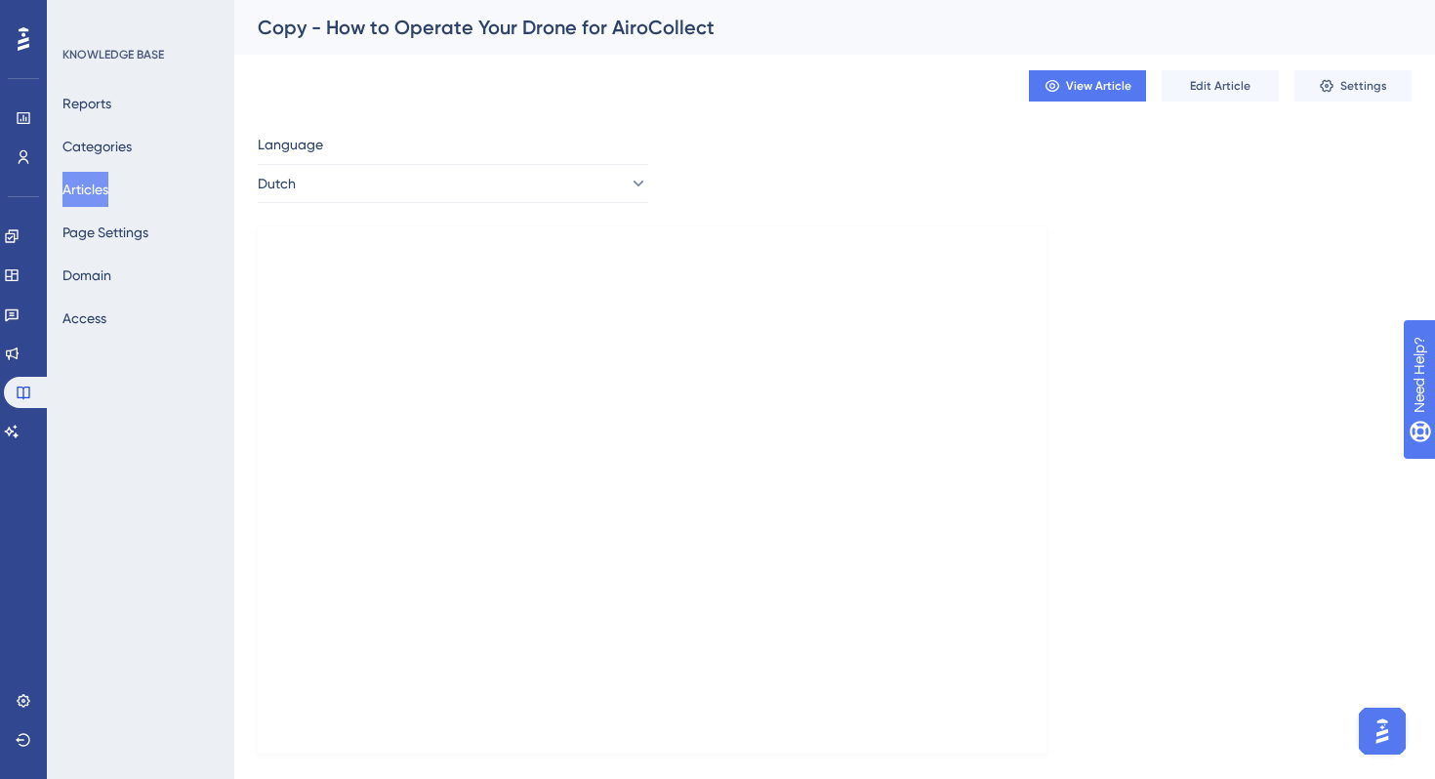
click at [0, 0] on icon at bounding box center [0, 0] width 0 height 0
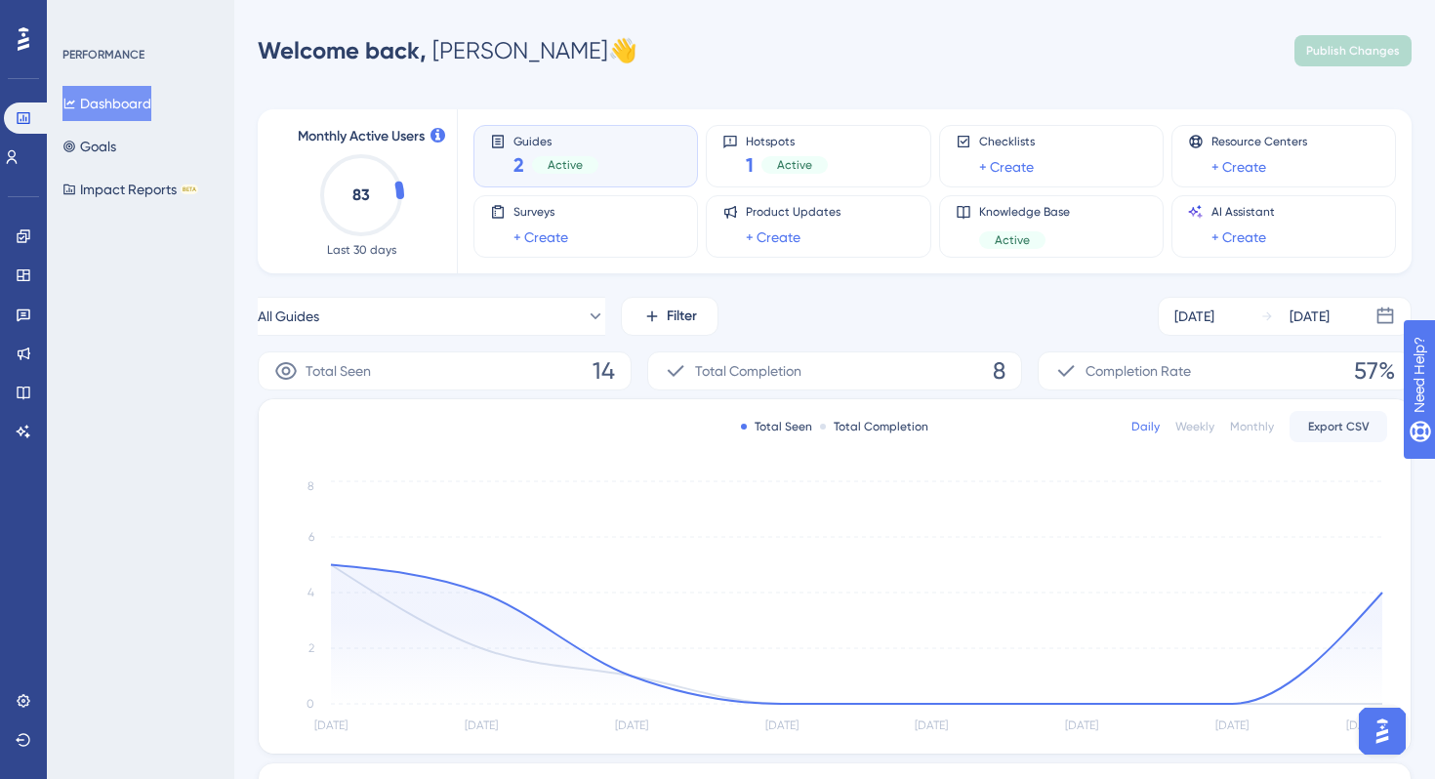
click at [595, 35] on div "Welcome back, Cédric 👋 Publish Changes" at bounding box center [835, 50] width 1154 height 39
click at [19, 240] on icon at bounding box center [24, 236] width 16 height 16
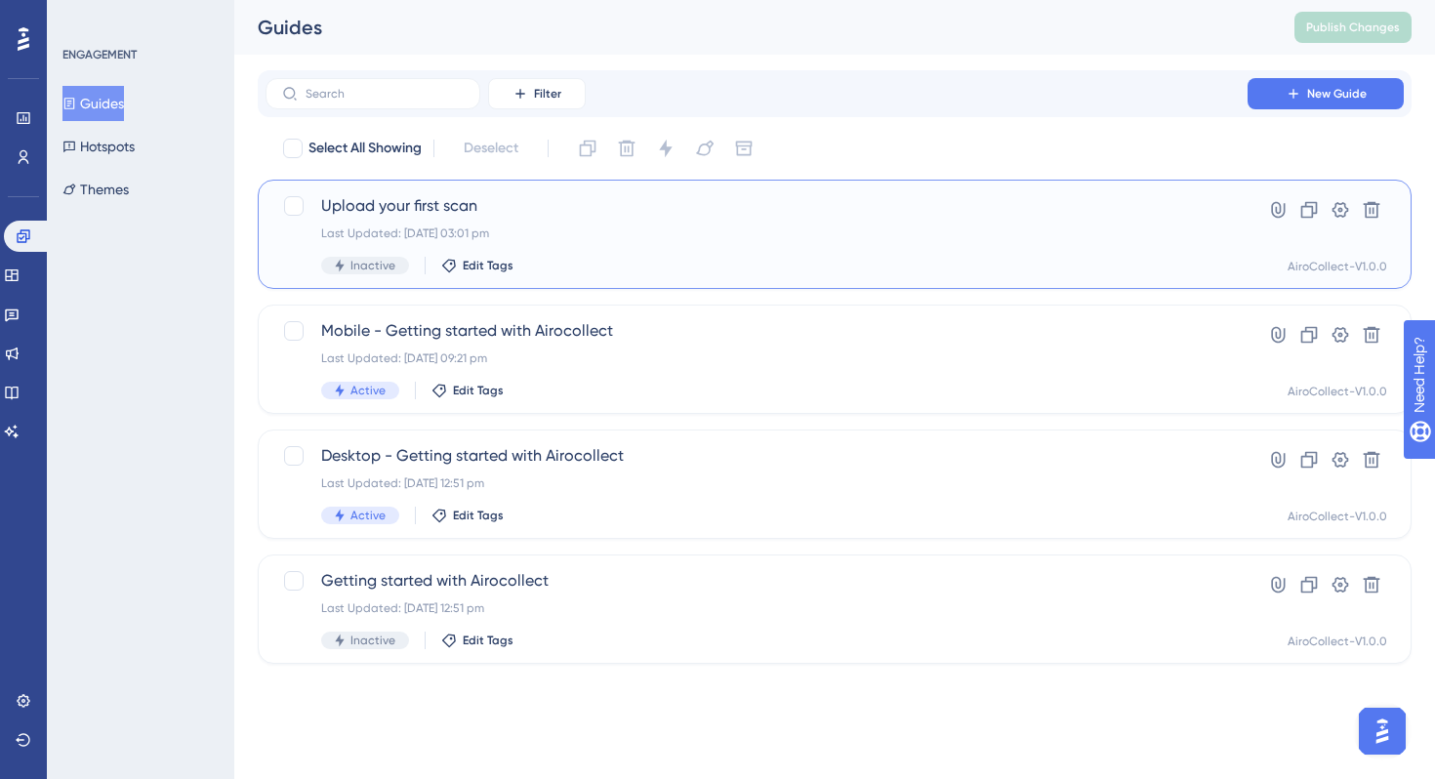
click at [425, 213] on span "Upload your first scan" at bounding box center [756, 205] width 871 height 23
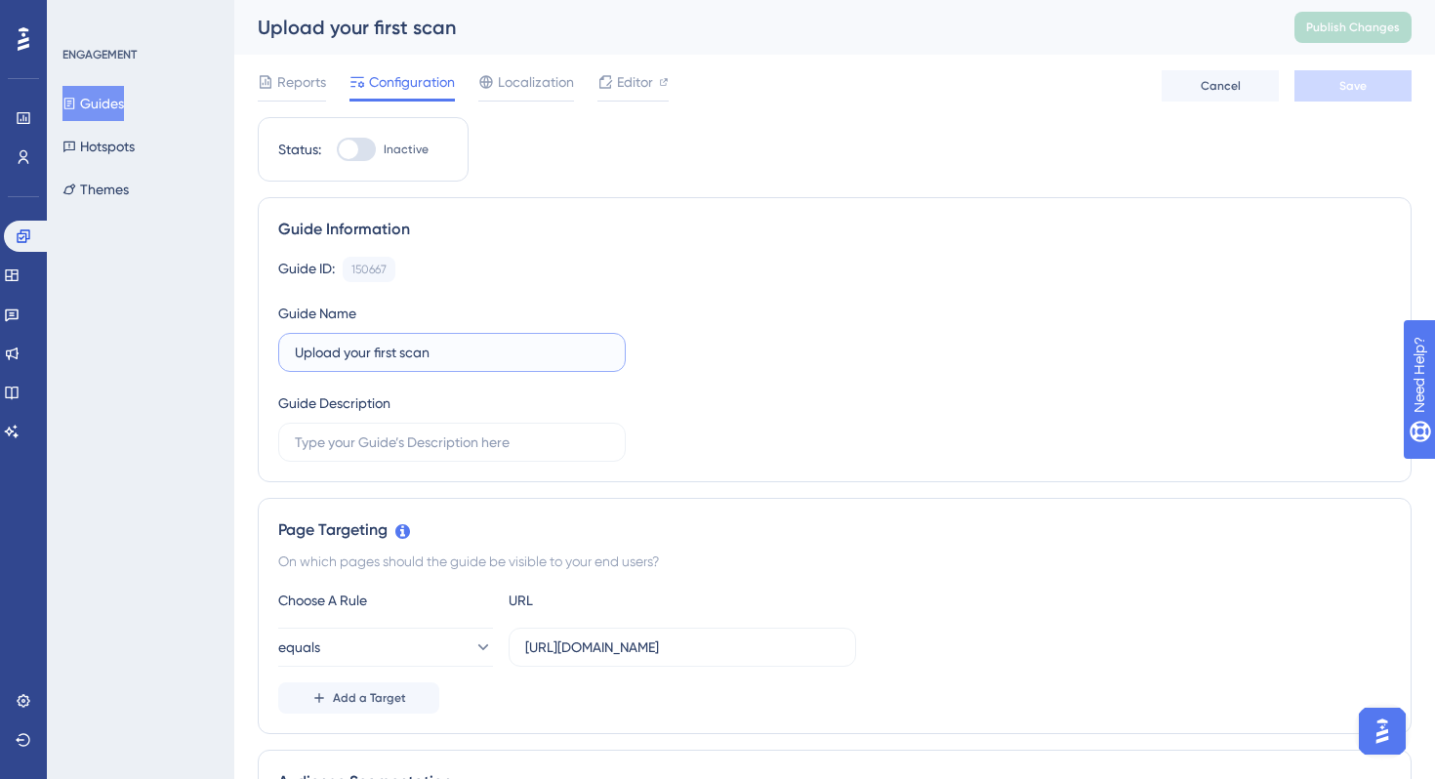
click at [469, 350] on input "Upload your first scan" at bounding box center [452, 352] width 314 height 21
drag, startPoint x: 450, startPoint y: 350, endPoint x: 375, endPoint y: 350, distance: 75.2
click at [375, 350] on input "Upload your first scan" at bounding box center [452, 352] width 314 height 21
click at [339, 349] on input "Upload your drone images" at bounding box center [452, 352] width 314 height 21
type input "Uploading your drone images"
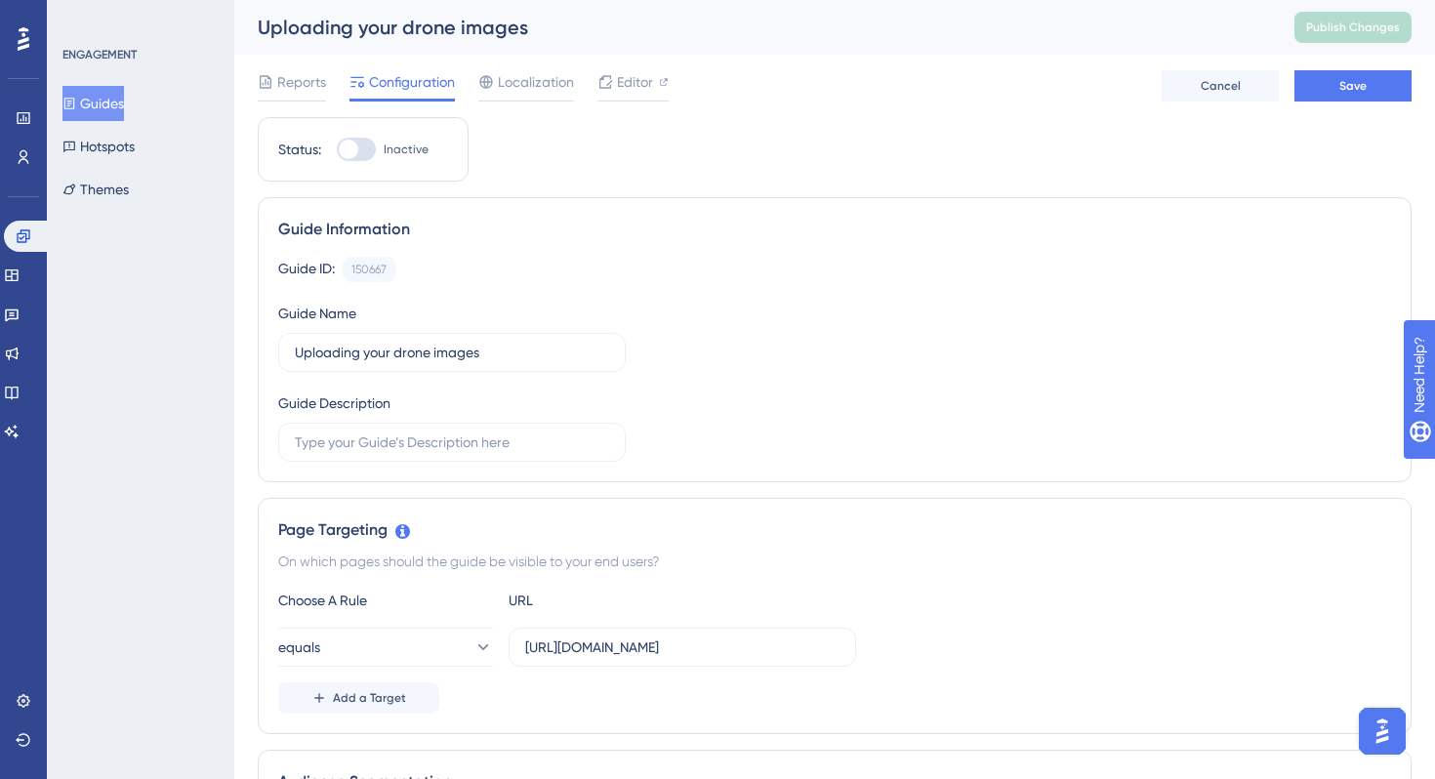
click at [768, 223] on div "Guide Information" at bounding box center [834, 229] width 1113 height 23
click at [1326, 83] on button "Save" at bounding box center [1352, 85] width 117 height 31
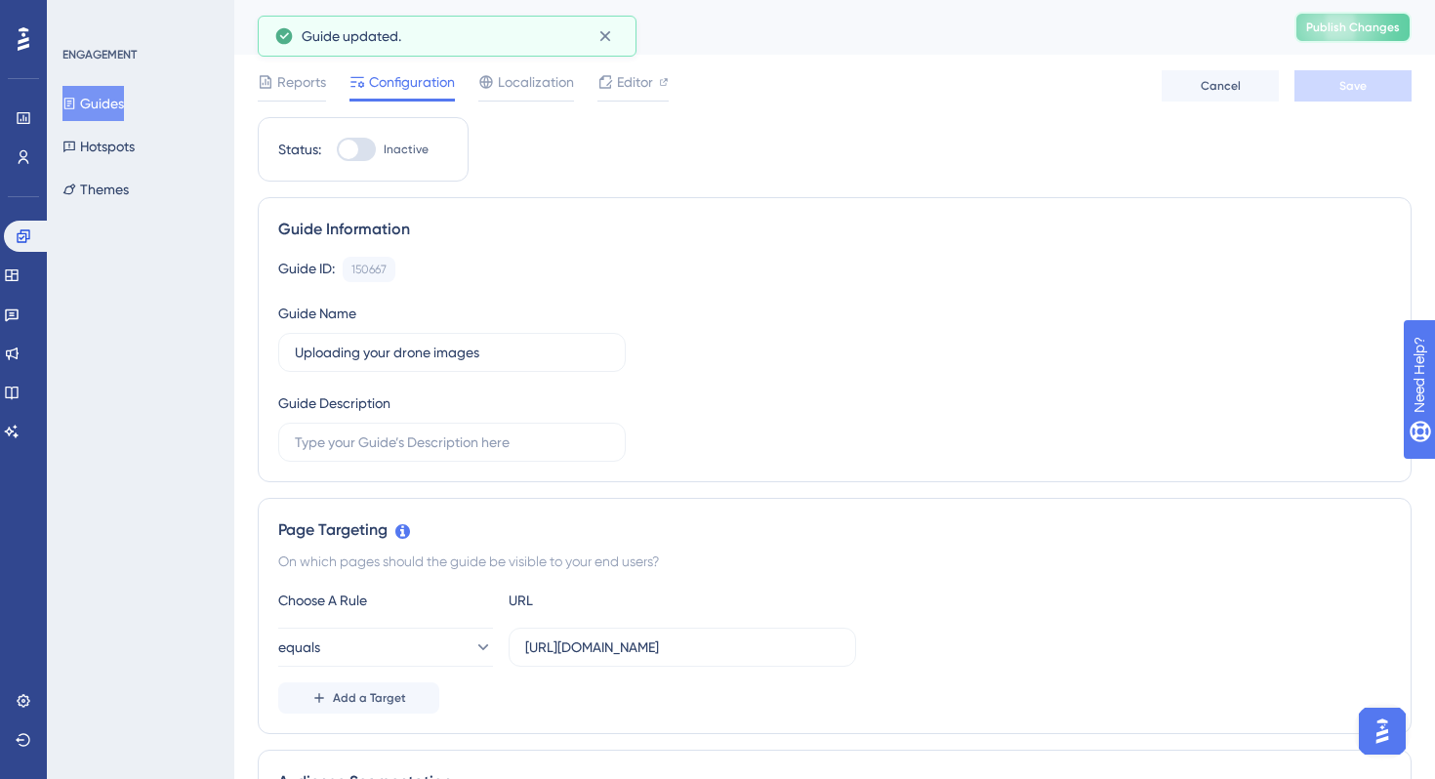
click at [1341, 30] on span "Publish Changes" at bounding box center [1353, 28] width 94 height 16
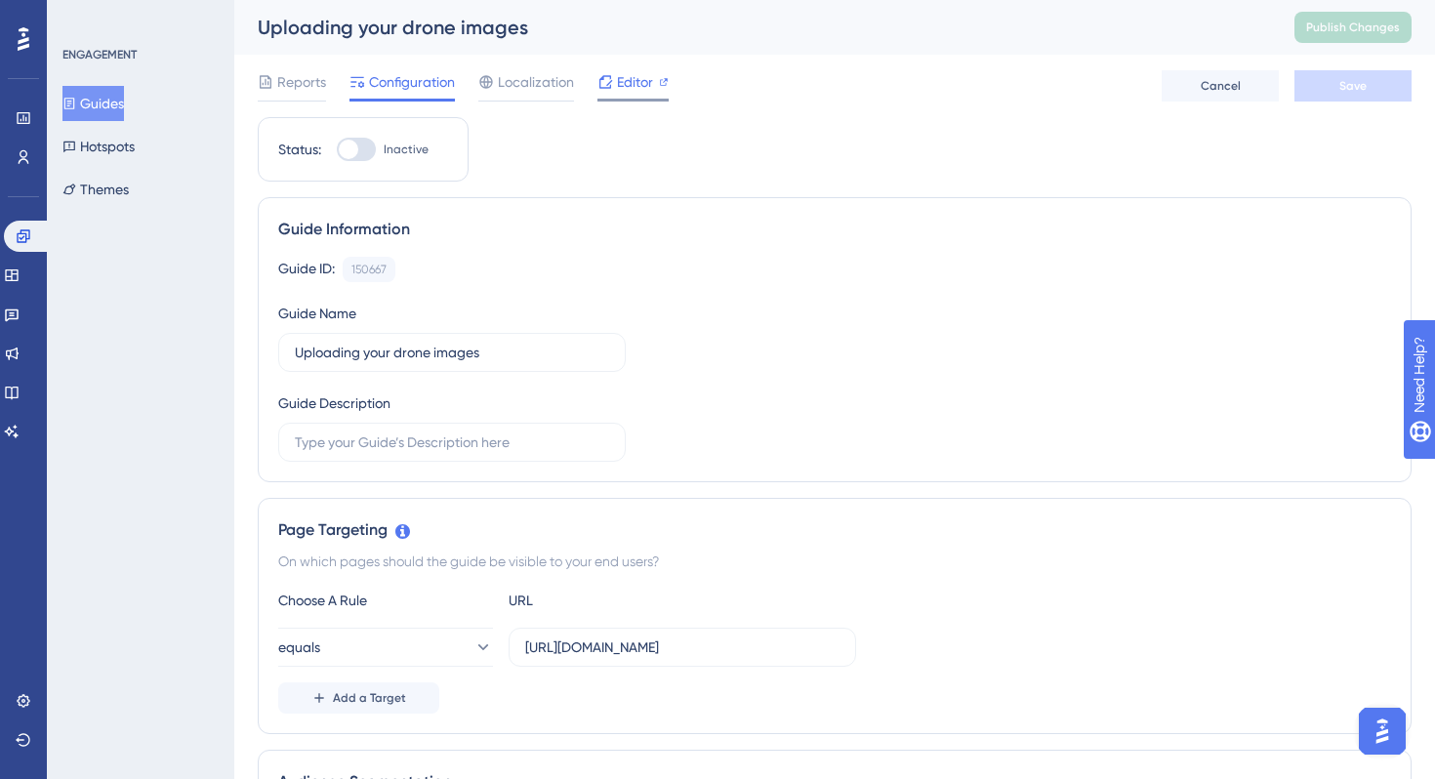
click at [617, 71] on span "Editor" at bounding box center [635, 81] width 36 height 23
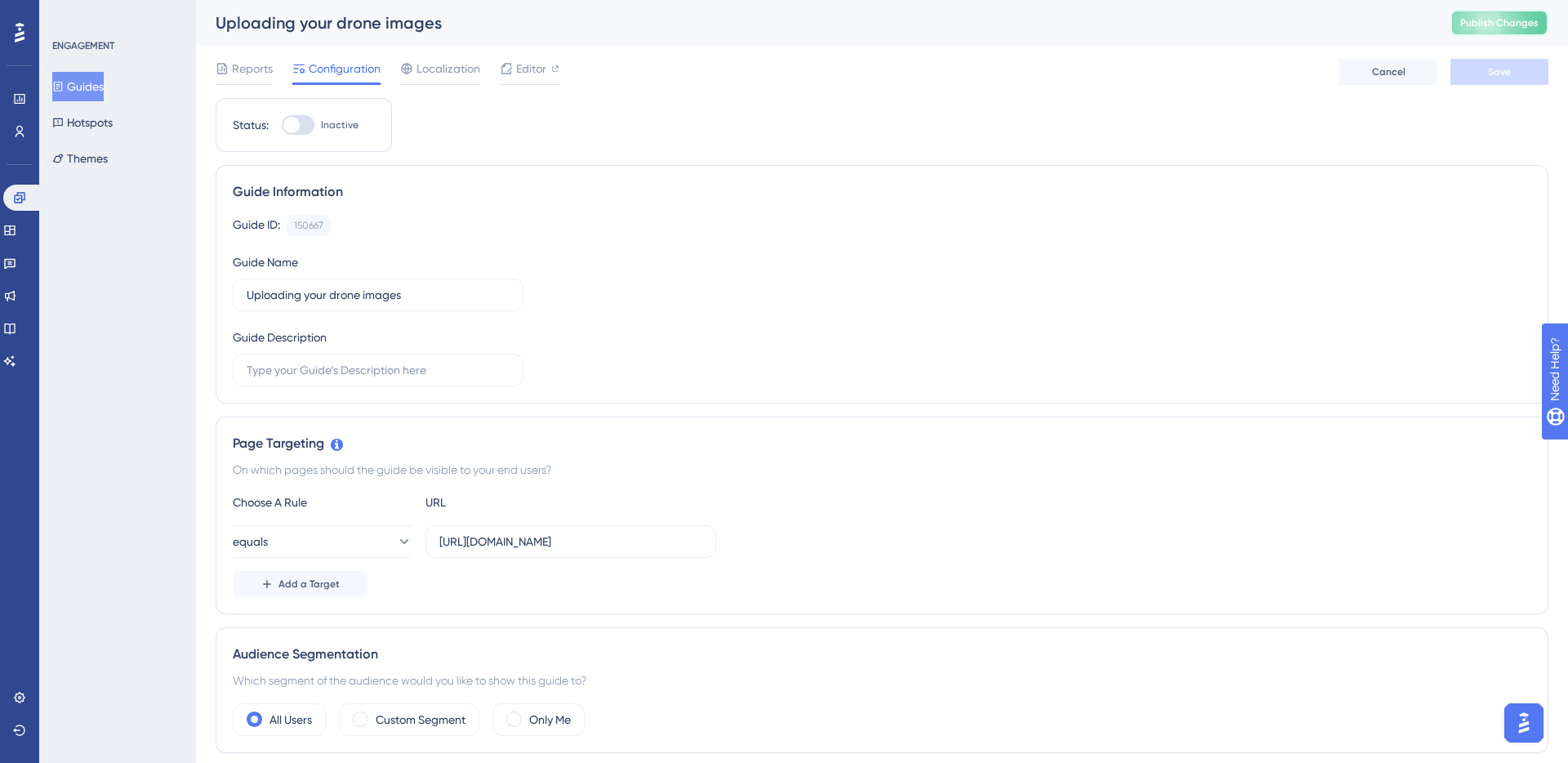
click at [1200, 21] on span "Publish Changes" at bounding box center [1499, 23] width 79 height 13
click at [526, 76] on span "Editor" at bounding box center [531, 68] width 30 height 19
